Goal: Use online tool/utility: Utilize a website feature to perform a specific function

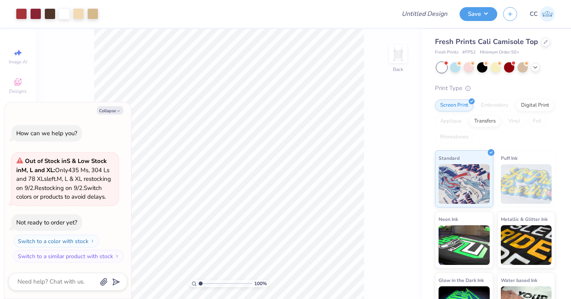
scroll to position [2, 0]
click at [516, 110] on div "Digital Print" at bounding box center [535, 104] width 38 height 12
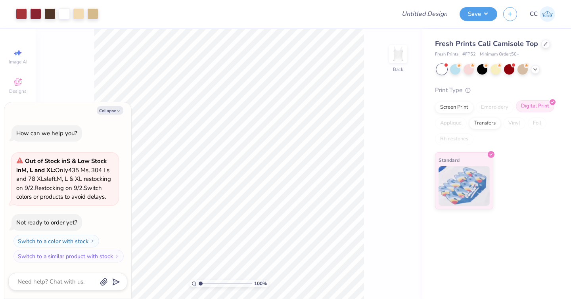
scroll to position [0, 0]
click at [479, 119] on div "Transfers" at bounding box center [485, 122] width 32 height 12
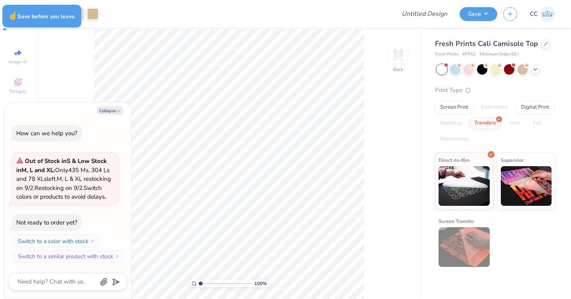
type textarea "x"
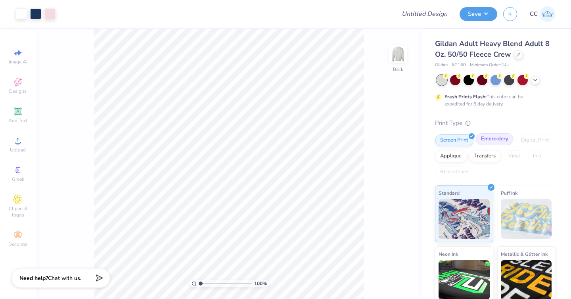
click at [493, 143] on div "Embroidery" at bounding box center [495, 139] width 38 height 12
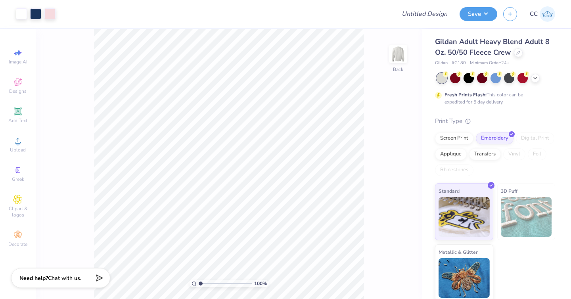
scroll to position [4, 0]
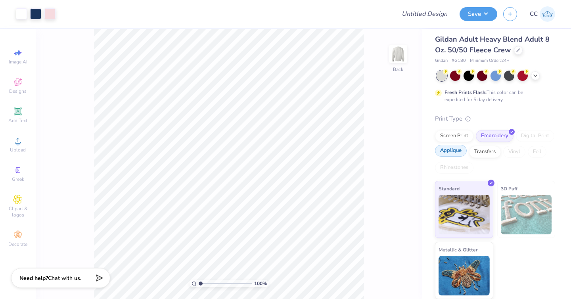
click at [467, 148] on div "Applique" at bounding box center [451, 151] width 32 height 12
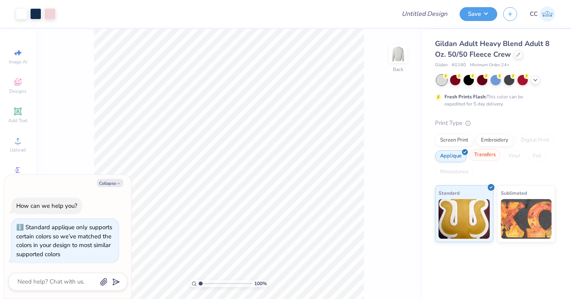
click at [493, 158] on div "Transfers" at bounding box center [485, 155] width 32 height 12
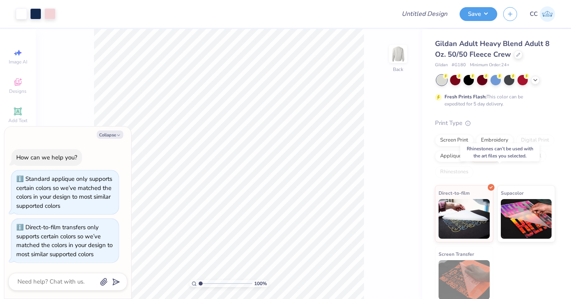
click at [474, 167] on div "Rhinestones" at bounding box center [454, 172] width 38 height 12
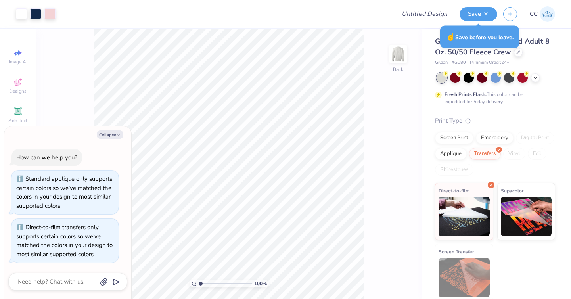
scroll to position [4, 0]
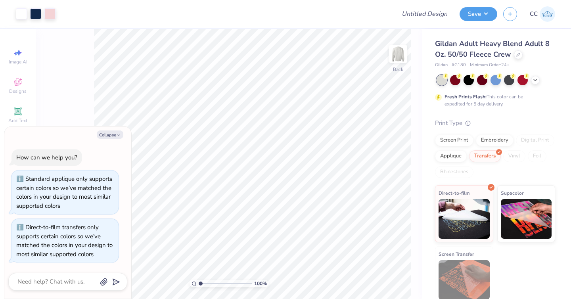
type textarea "x"
